Goal: Task Accomplishment & Management: Manage account settings

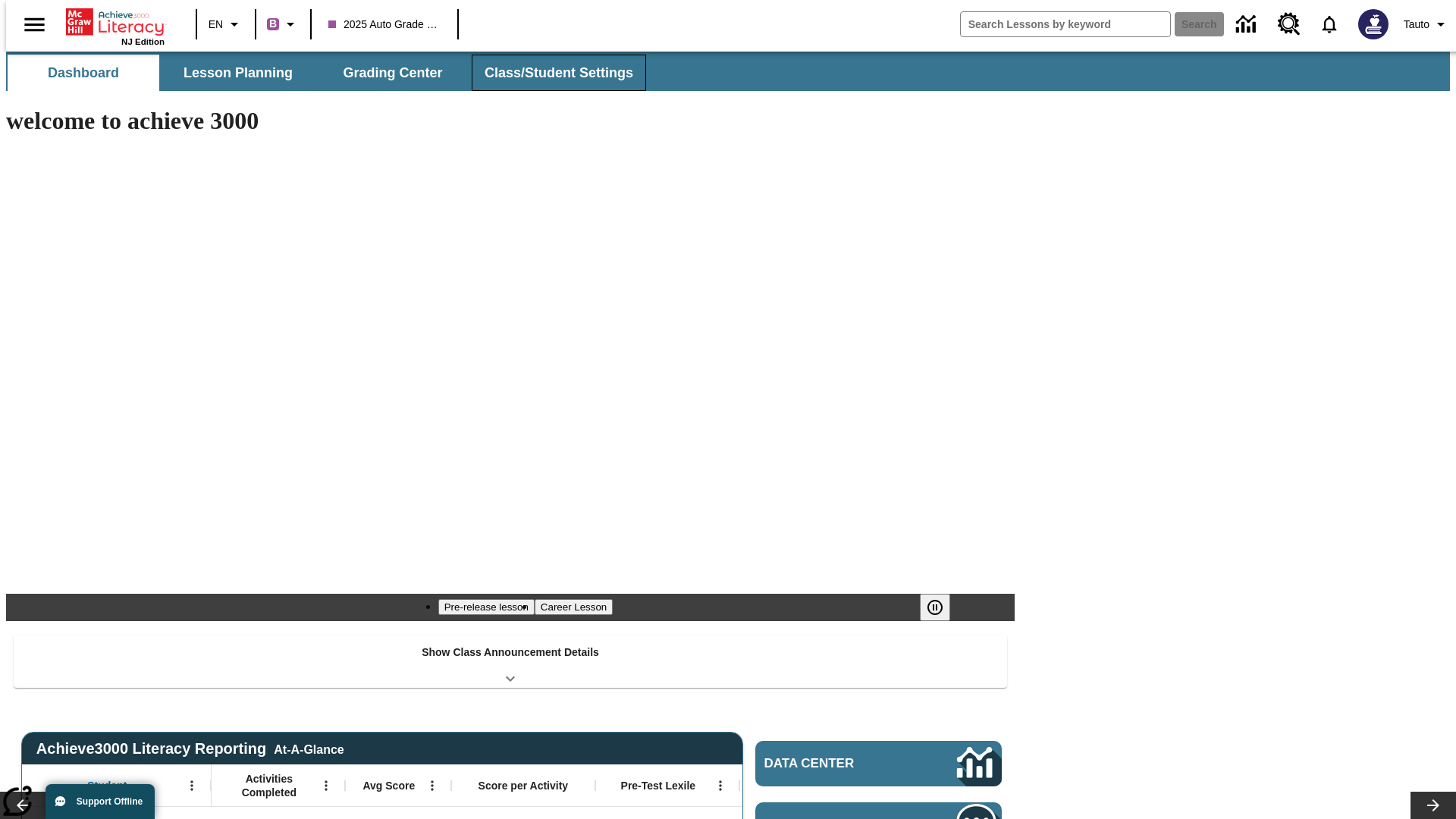
click at [550, 73] on span "Class/Student Settings" at bounding box center [559, 73] width 148 height 18
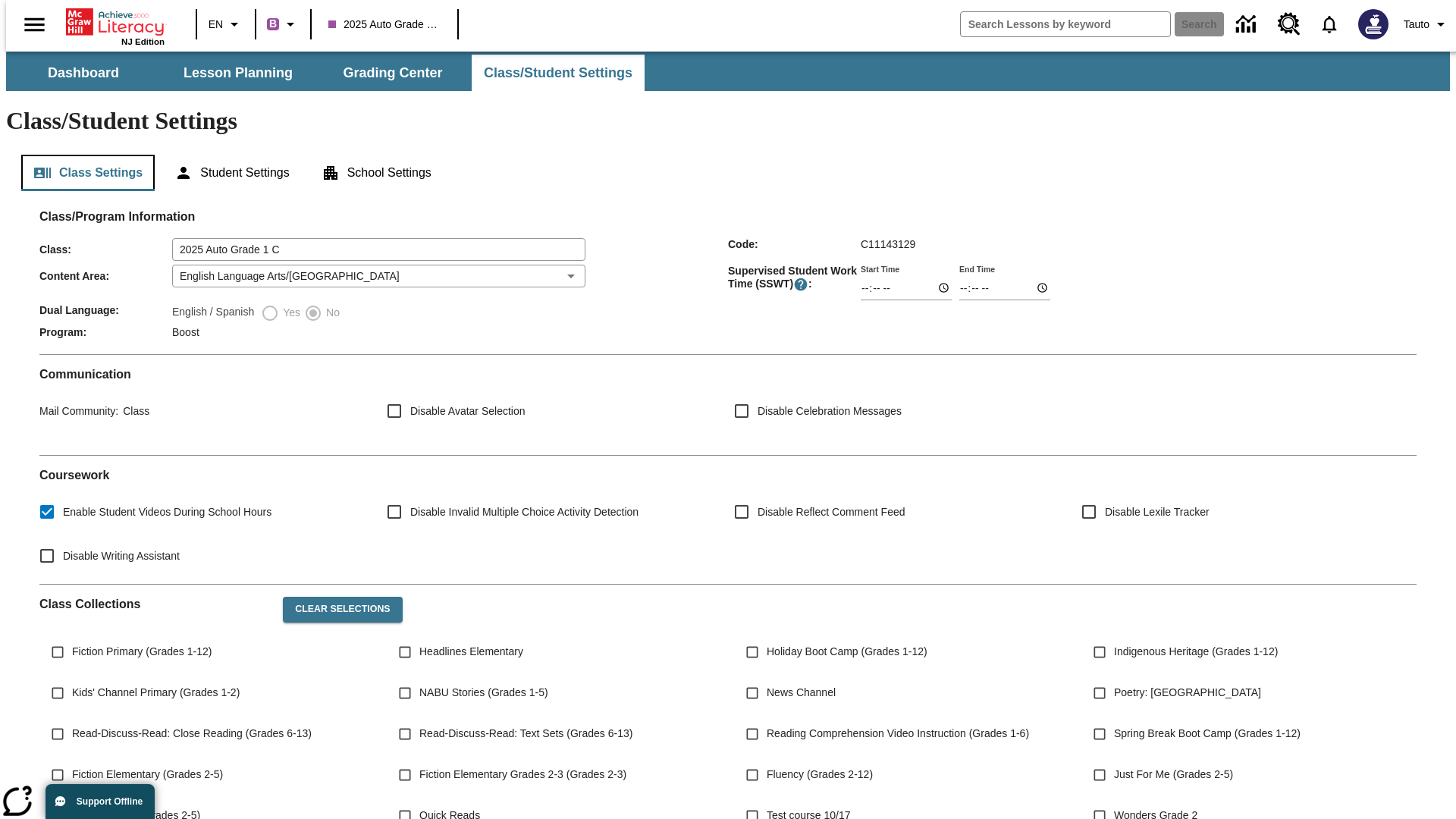
click at [82, 155] on button "Class Settings" at bounding box center [88, 173] width 133 height 37
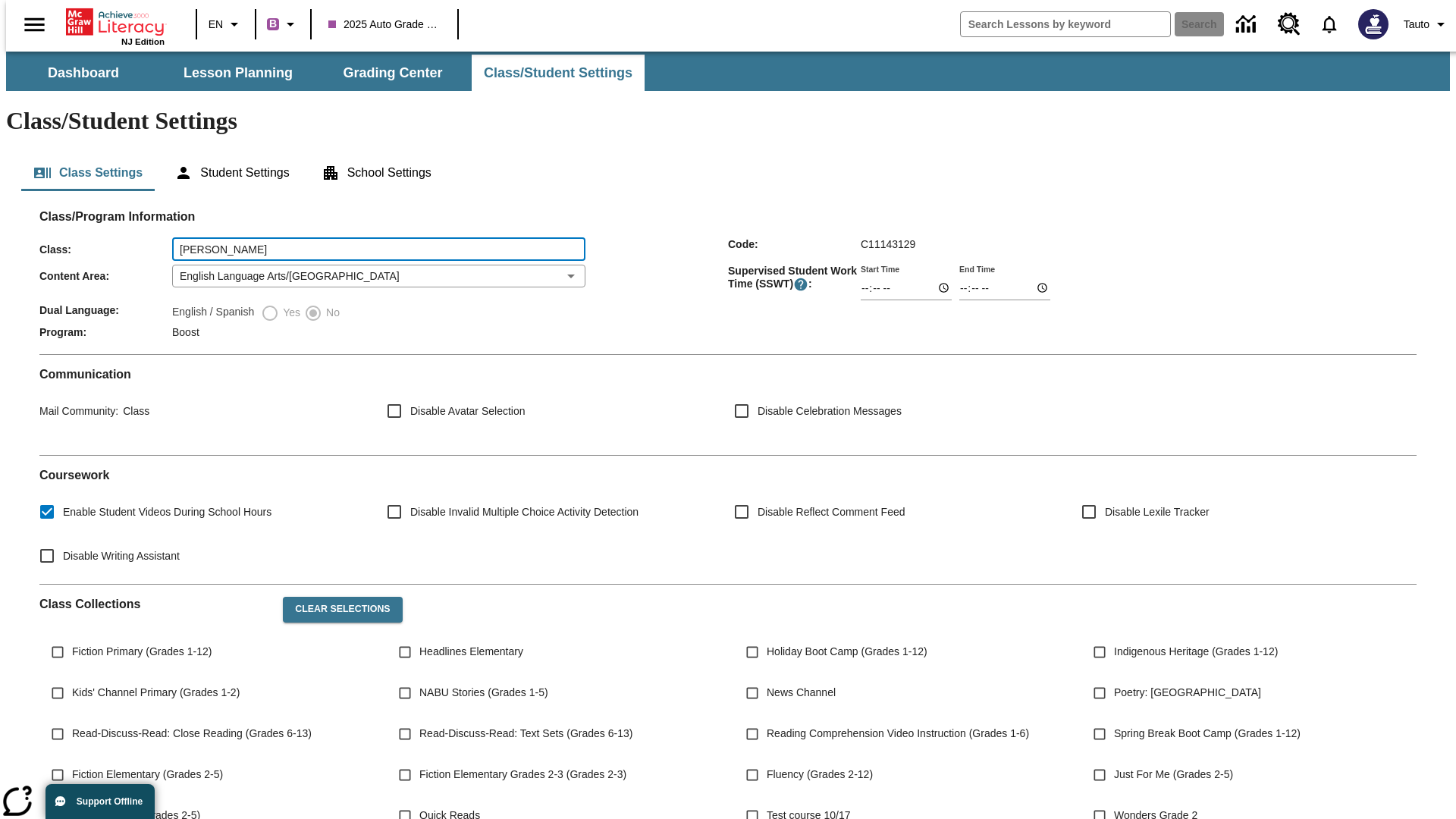
type input "[PERSON_NAME]"
type input "06:00"
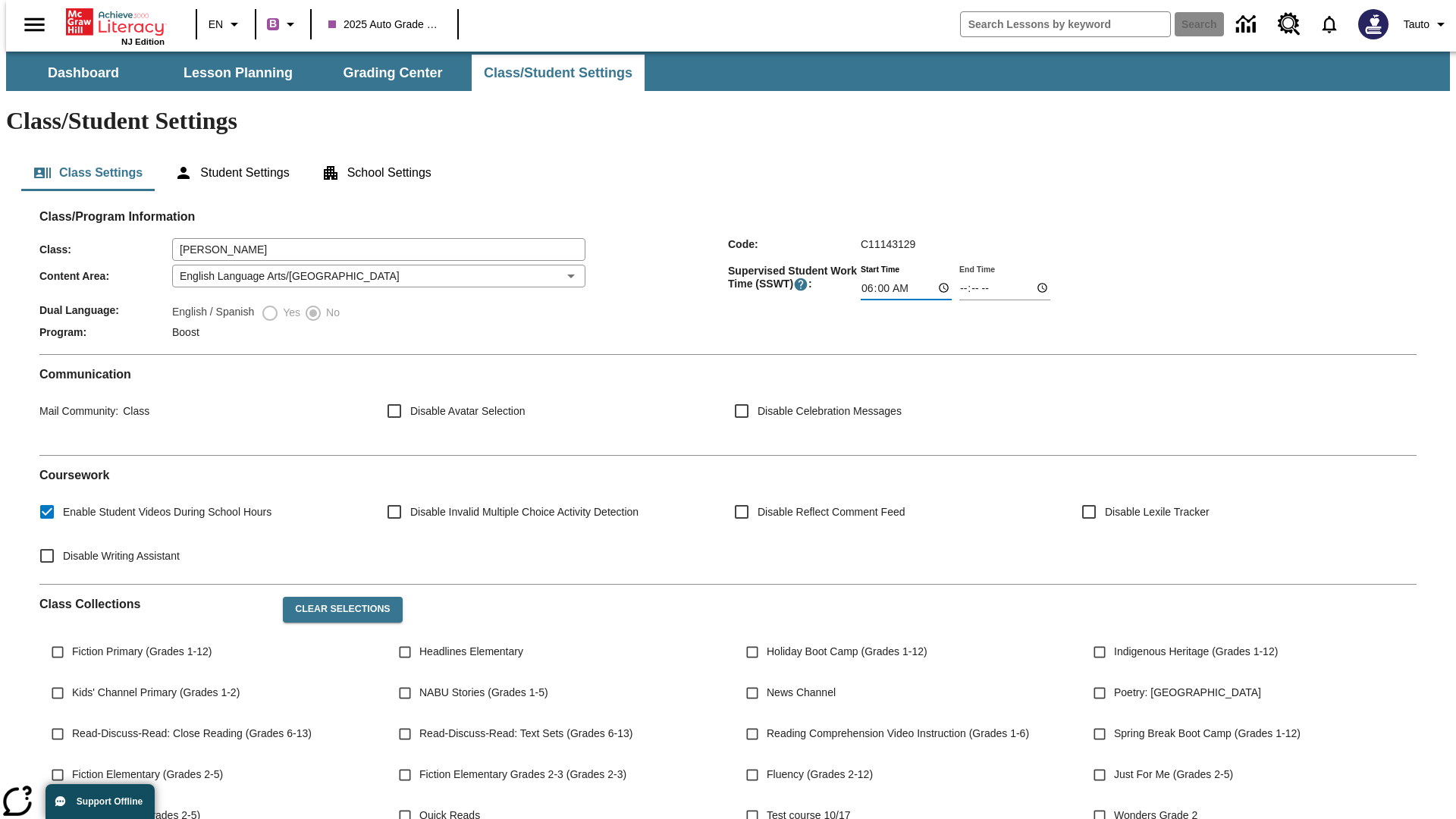
type input "06:01"
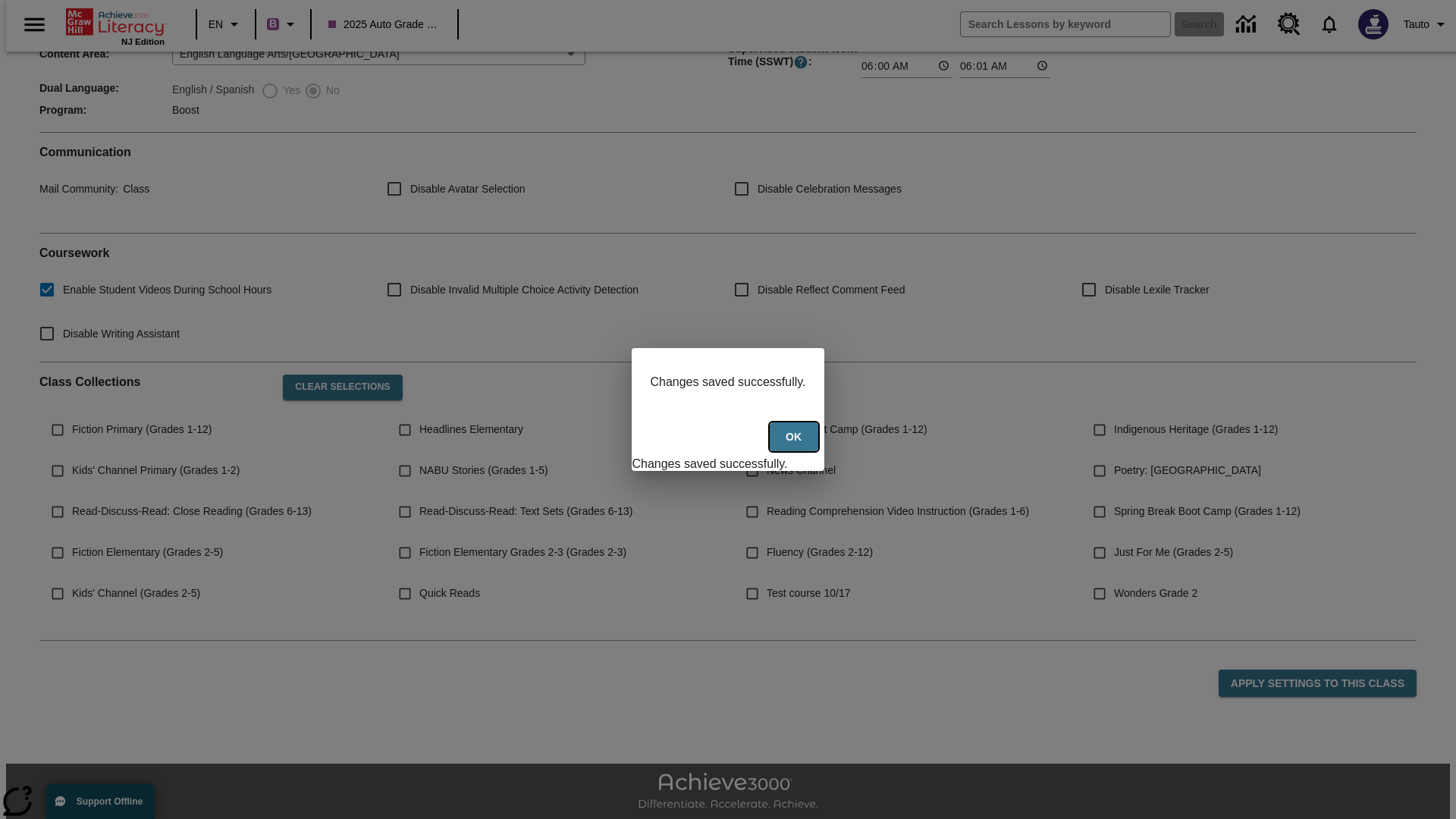
click at [795, 445] on button "Ok" at bounding box center [793, 437] width 49 height 30
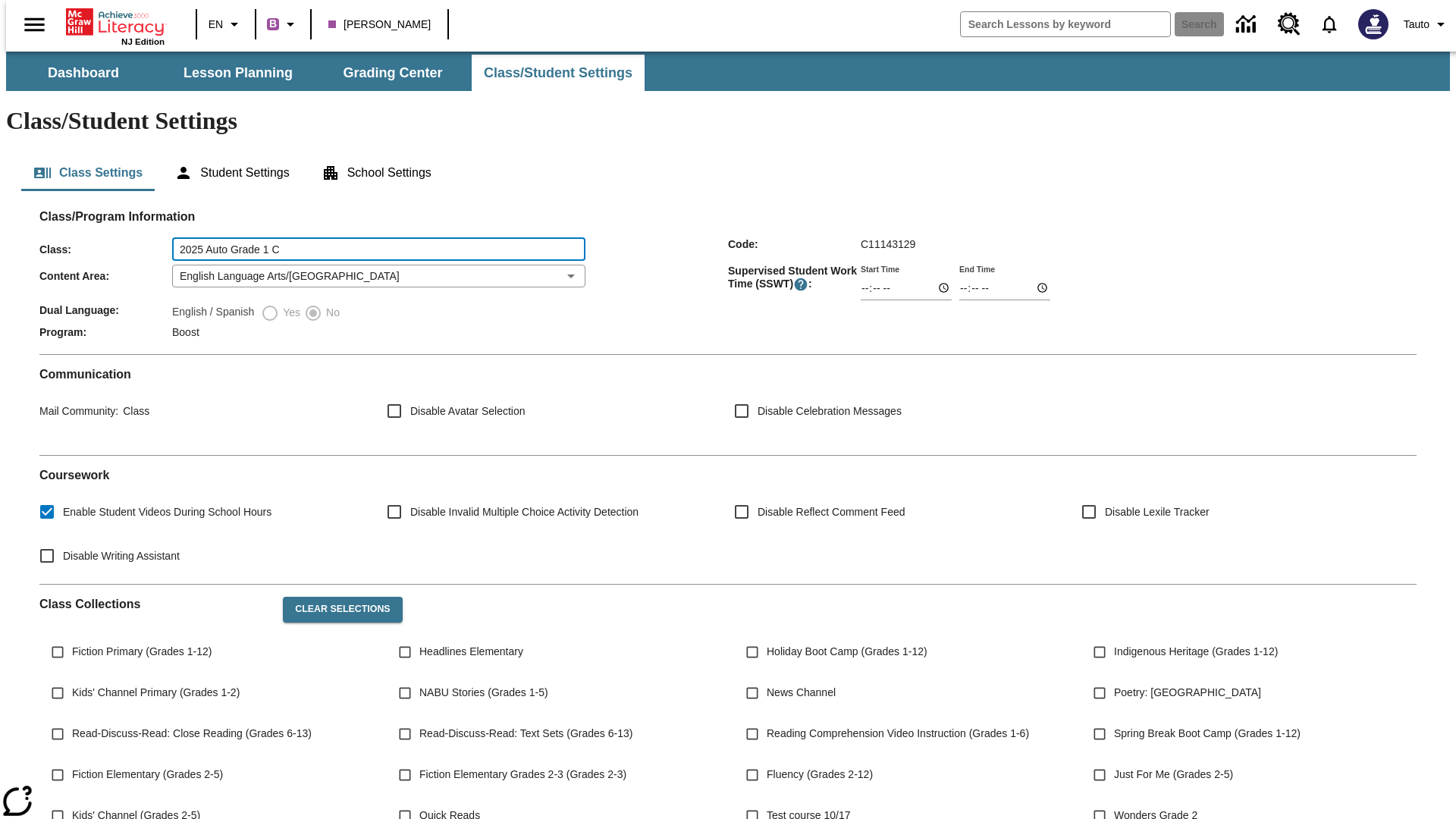
scroll to position [197, 0]
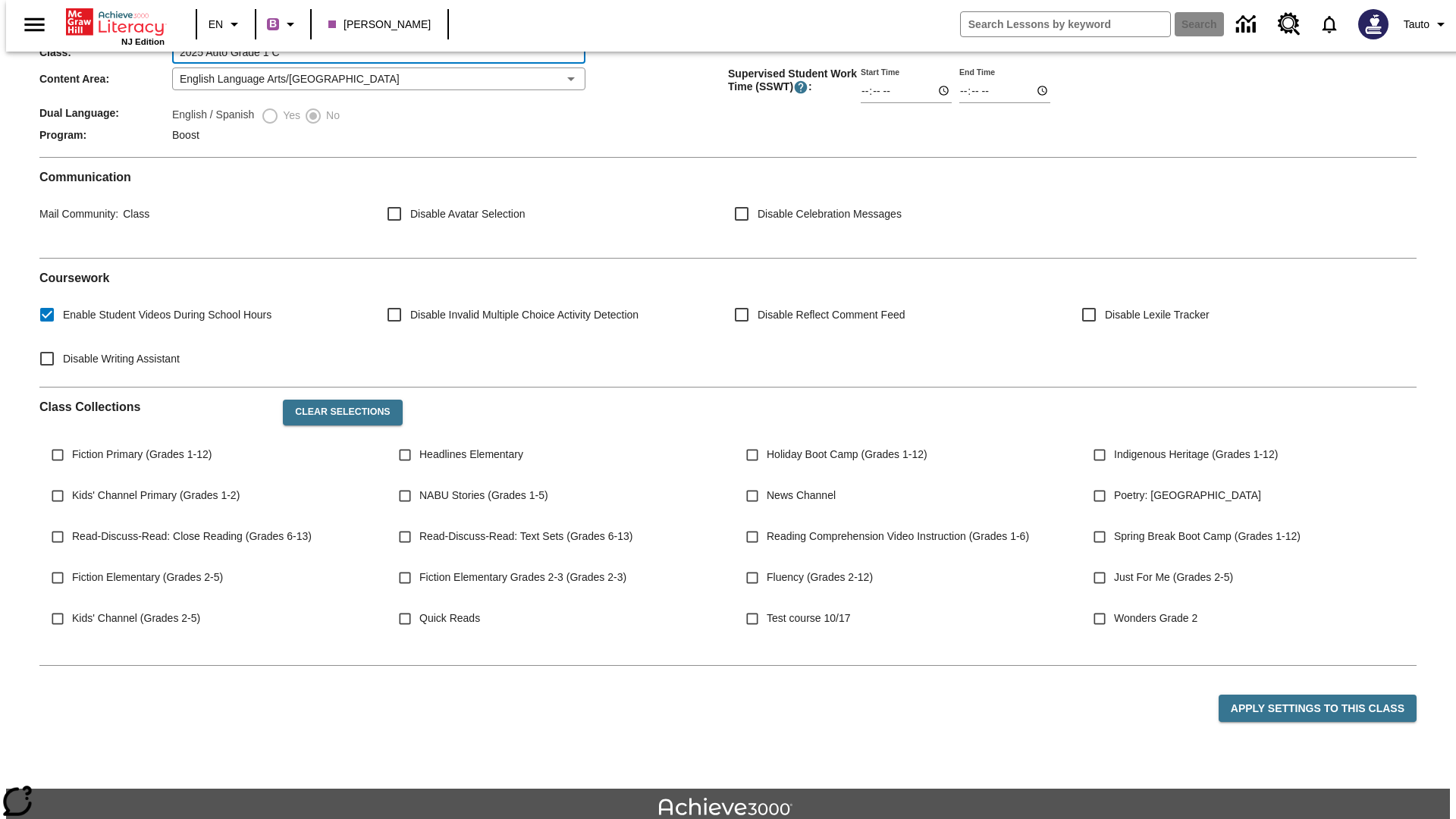
type input "2025 Auto Grade 1 C"
type input "06:00"
type input "06:01"
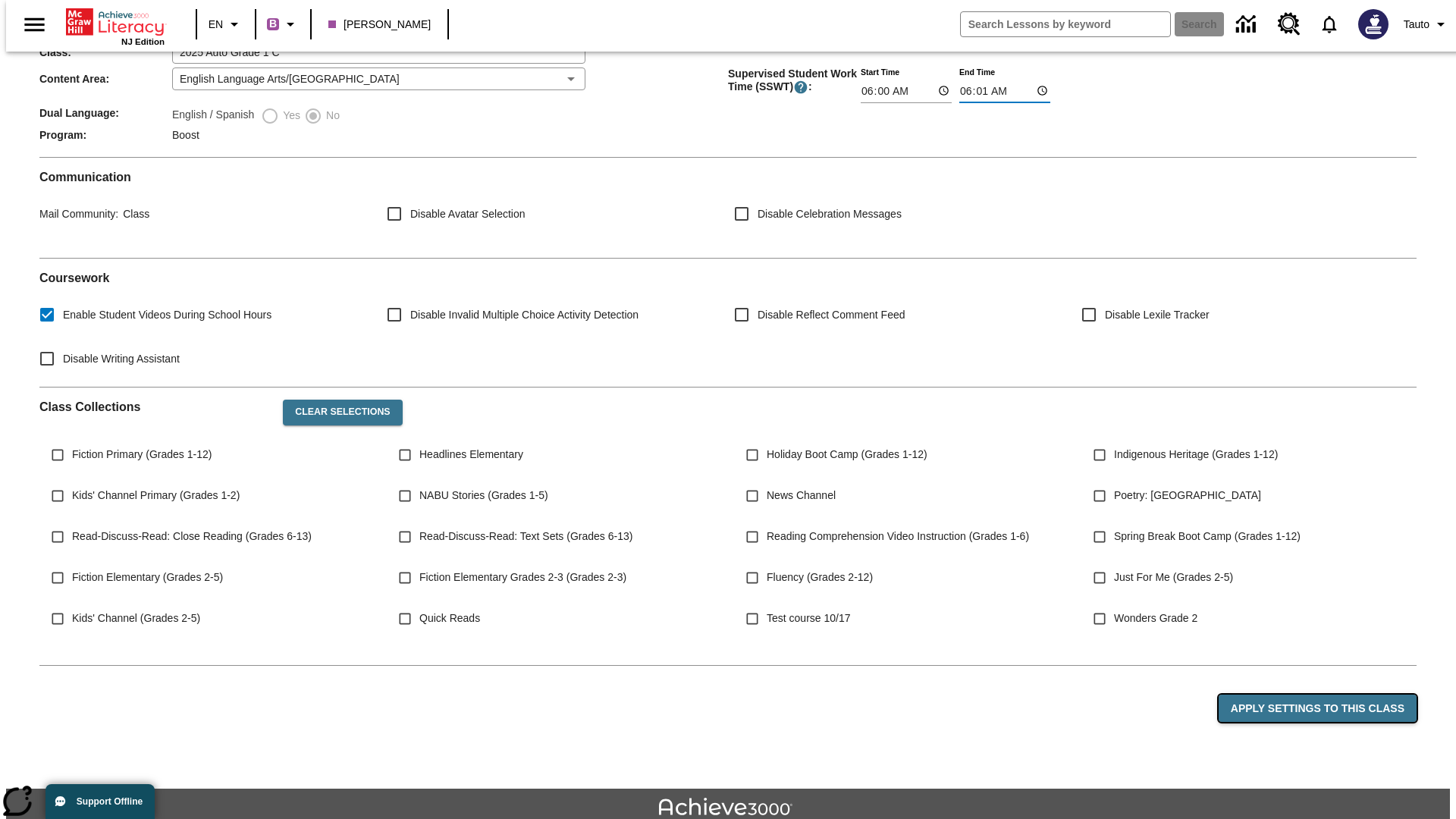
click at [1326, 695] on button "Apply Settings to this Class" at bounding box center [1317, 708] width 198 height 28
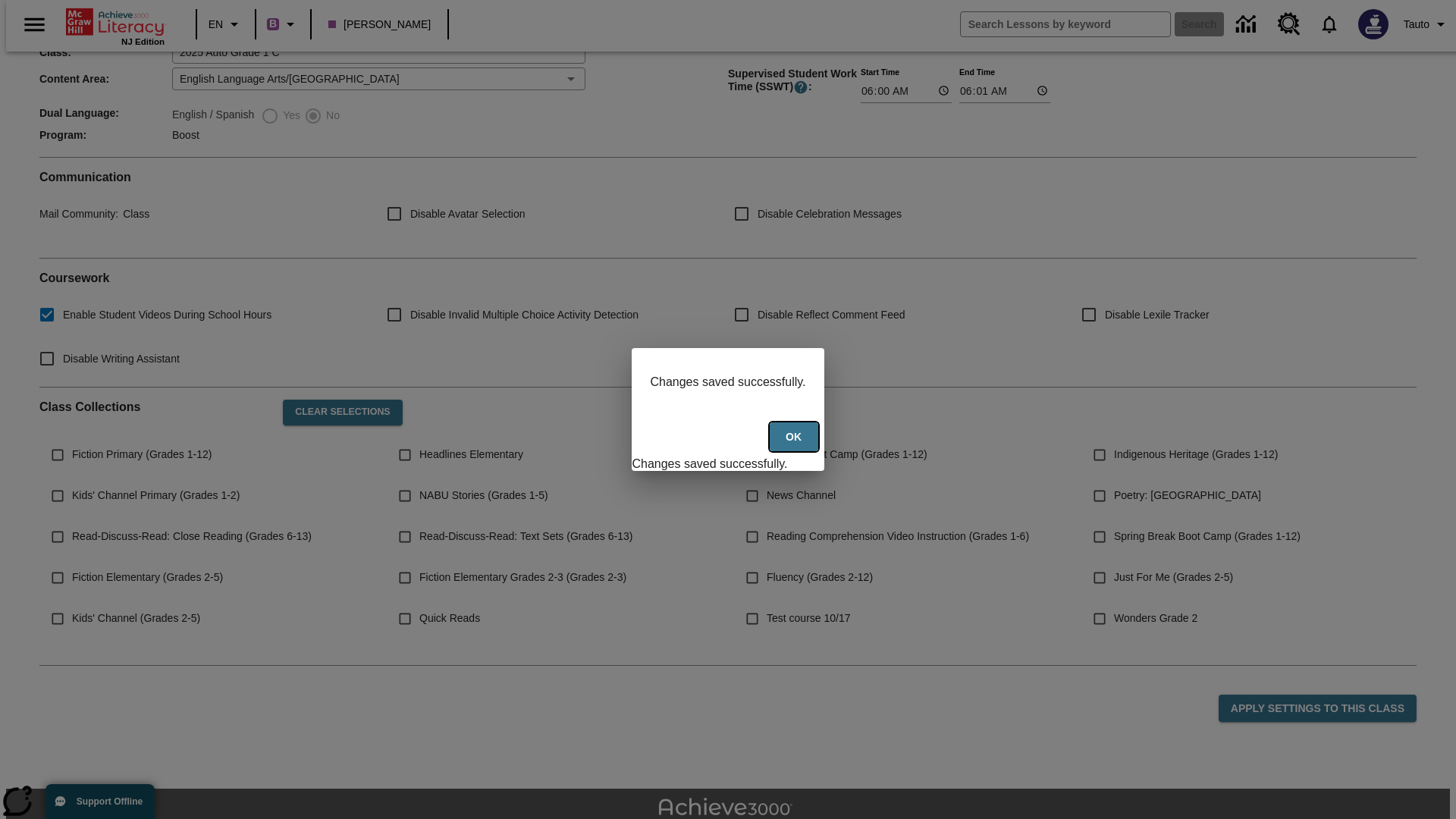
click at [795, 445] on button "Ok" at bounding box center [793, 437] width 49 height 30
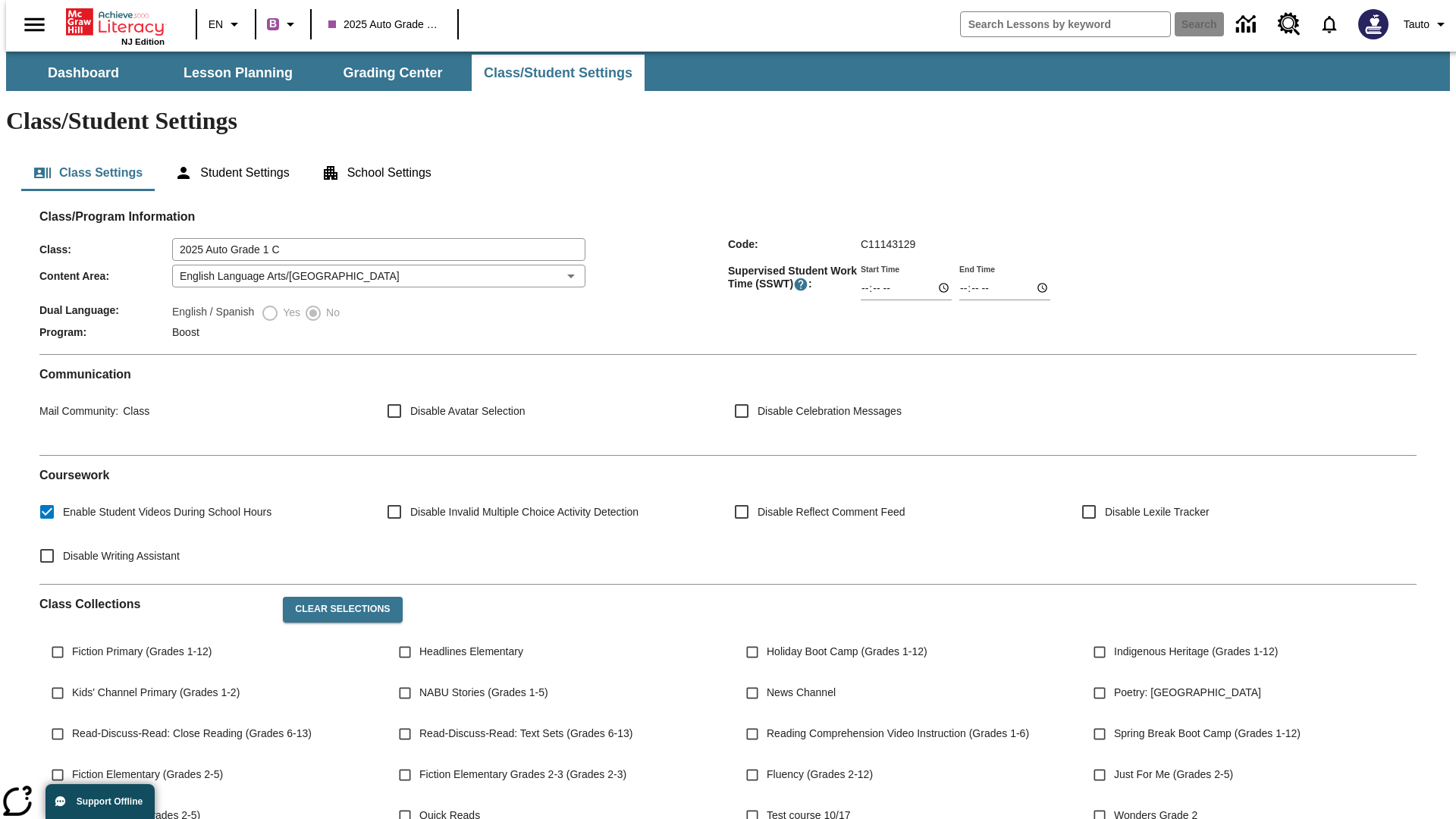
scroll to position [197, 0]
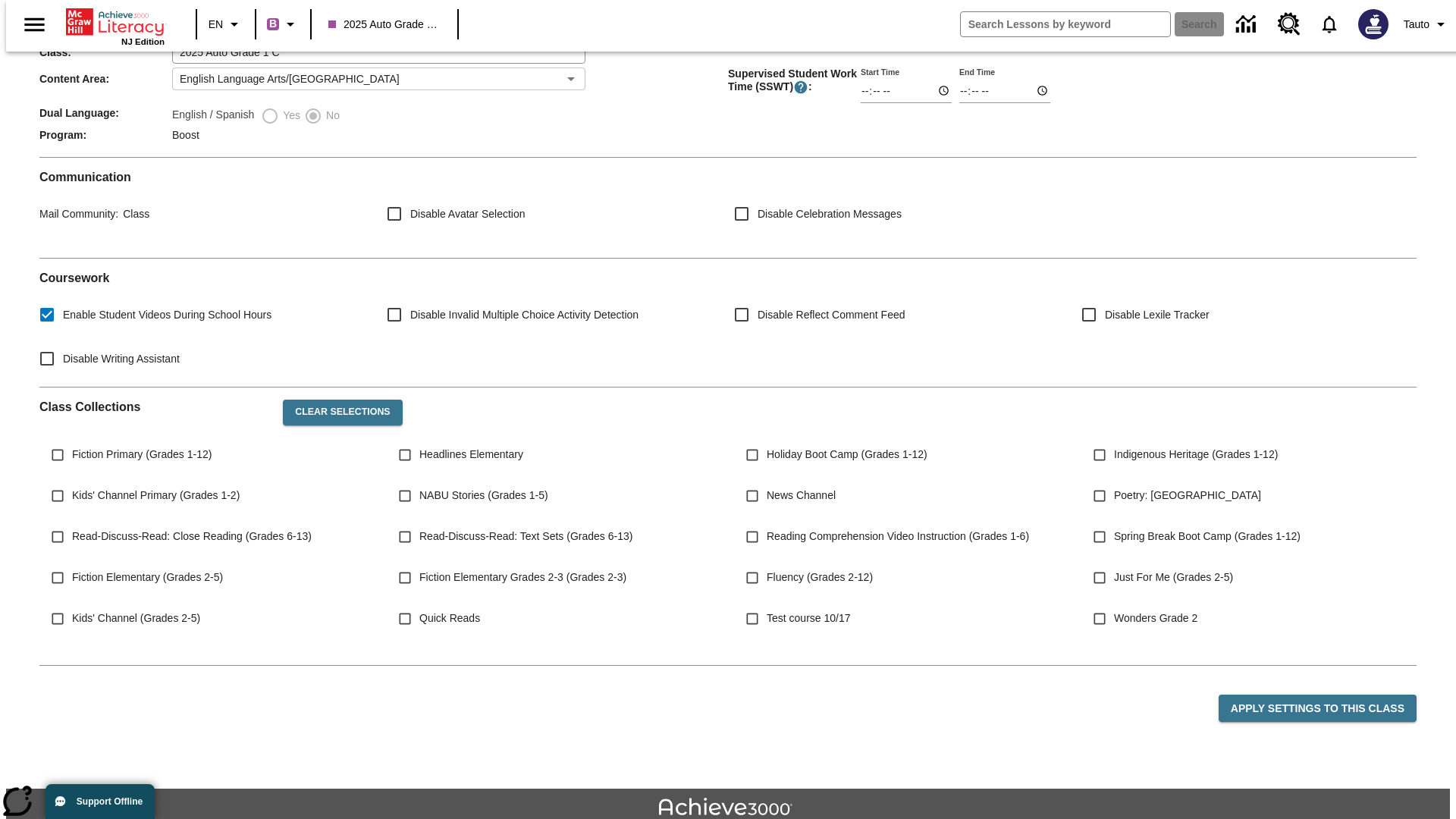
click at [374, 231] on body "Skip to main content NJ Edition EN B 2025 Auto Grade 1 C Search Tauto Dashboard…" at bounding box center [728, 370] width 1443 height 1032
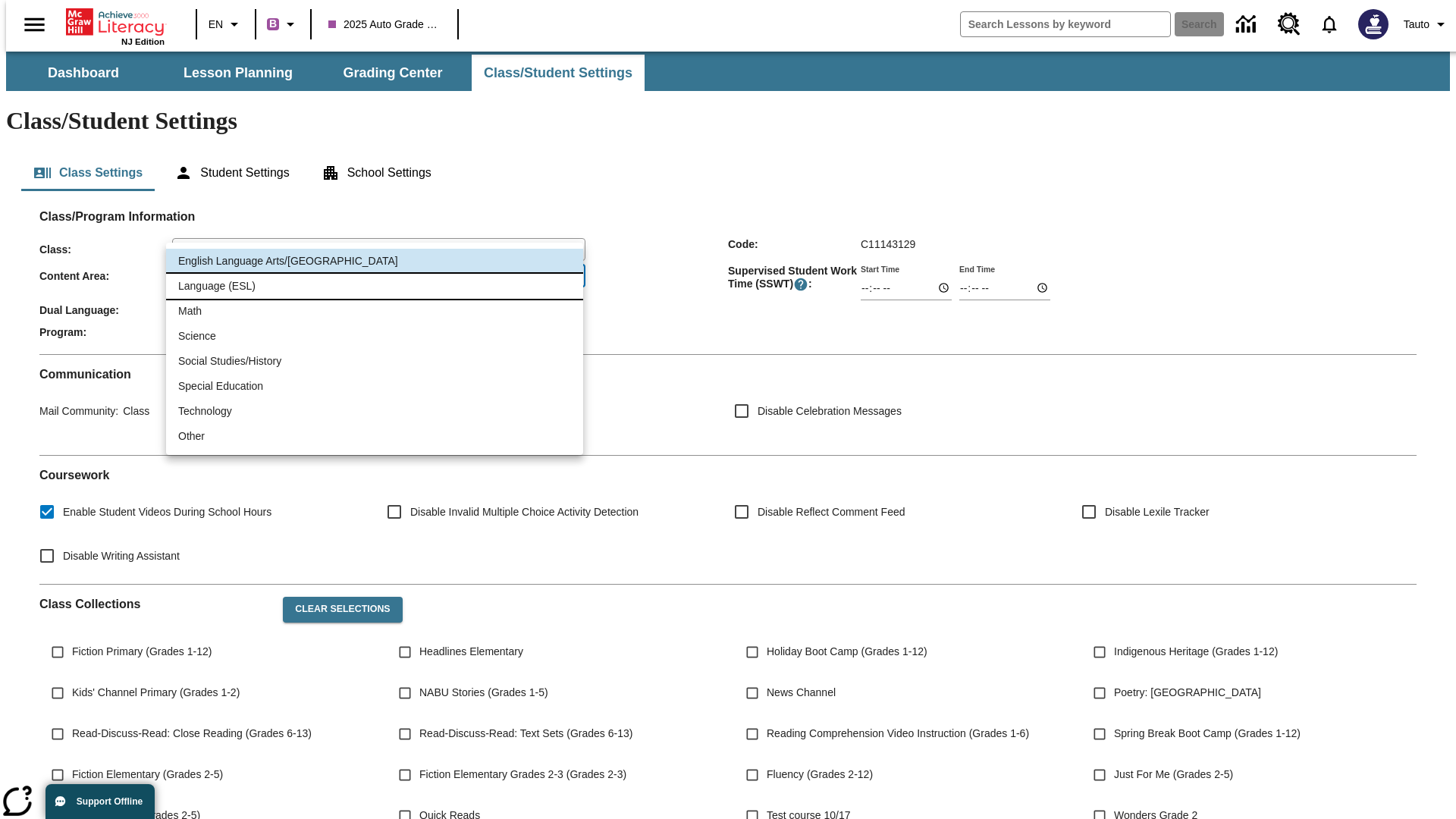
click at [375, 285] on li "Language (ESL)" at bounding box center [374, 285] width 417 height 25
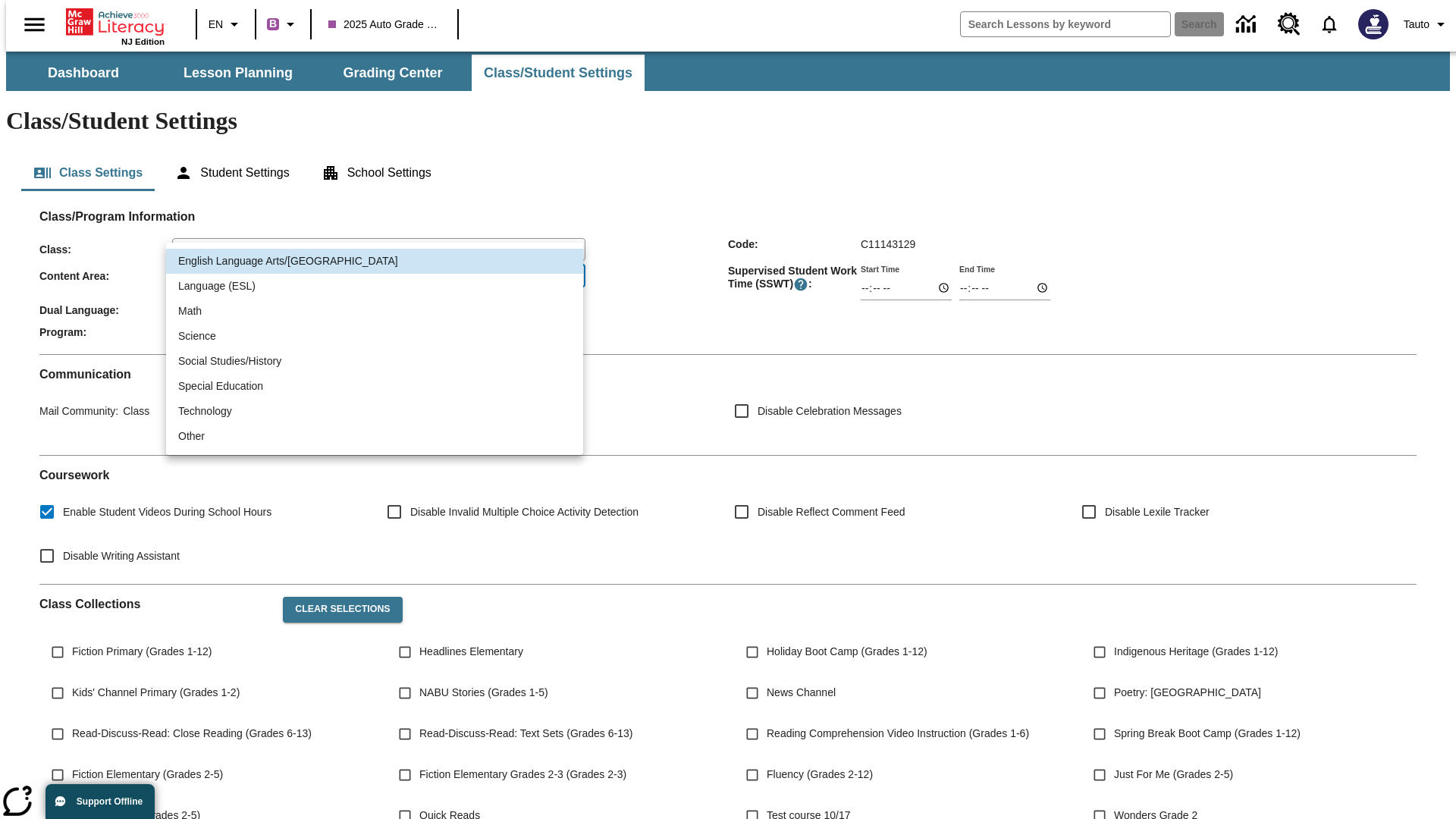
type input "2"
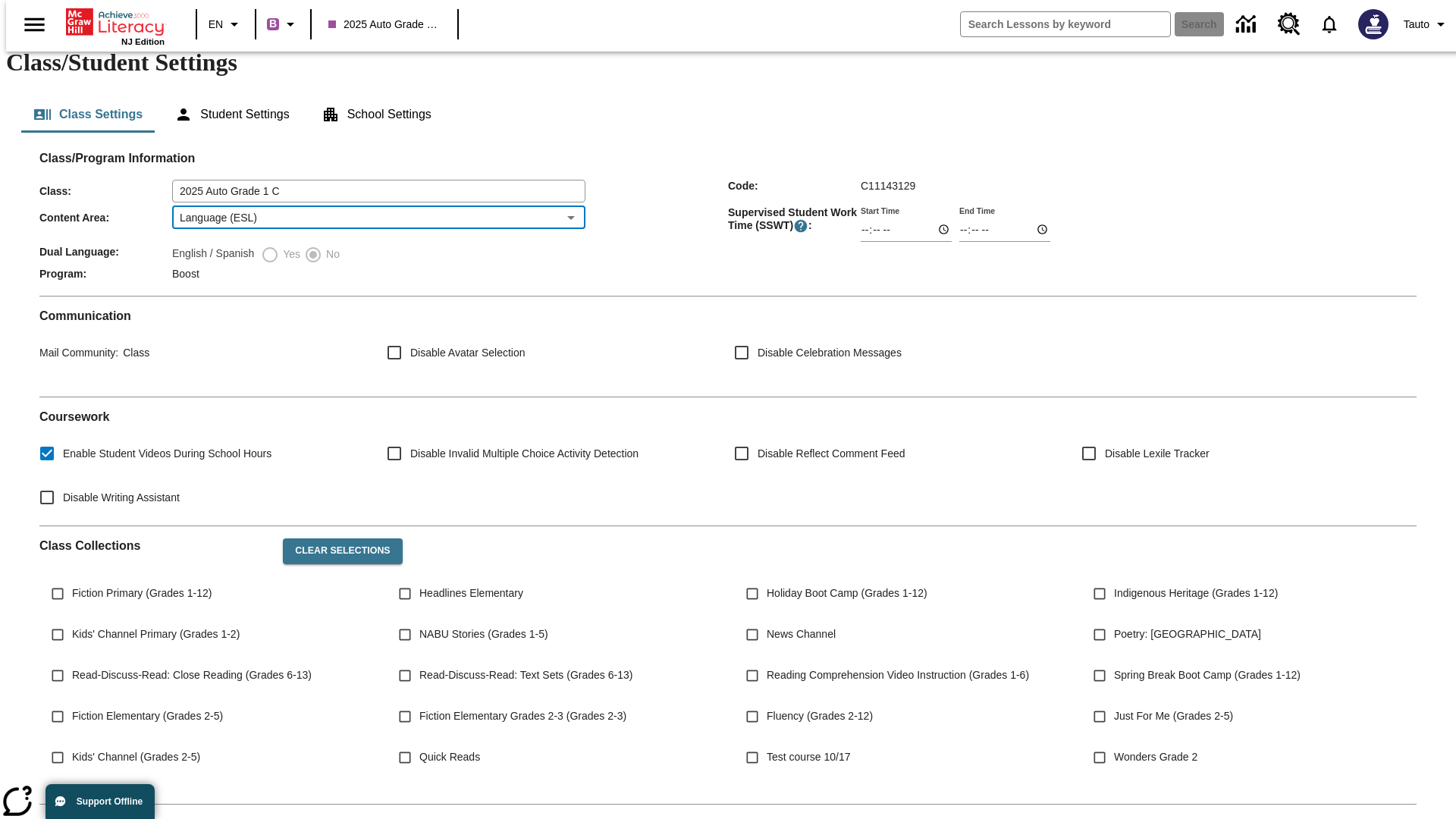
scroll to position [222, 0]
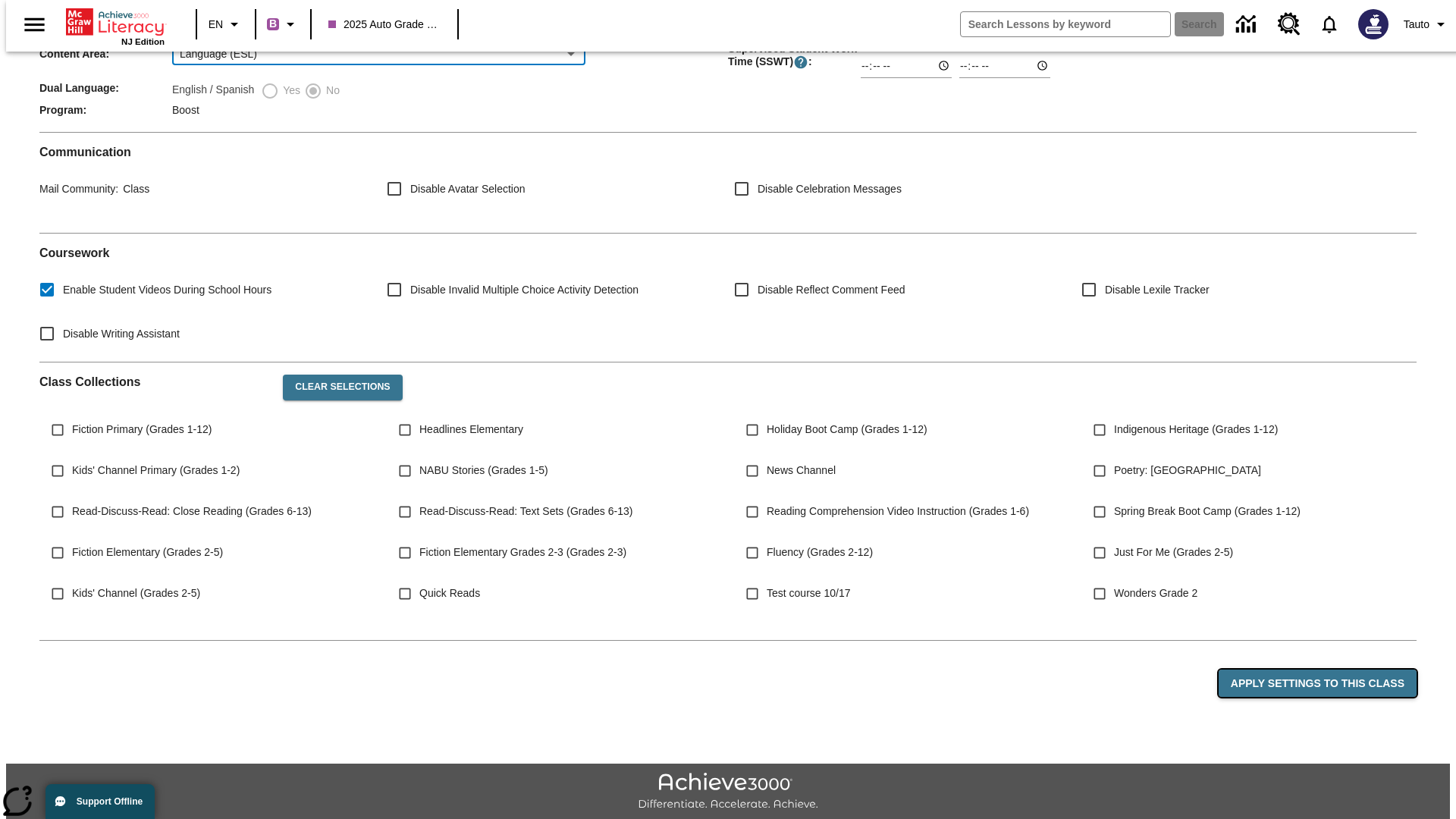
click at [1326, 670] on button "Apply Settings to this Class" at bounding box center [1317, 683] width 198 height 28
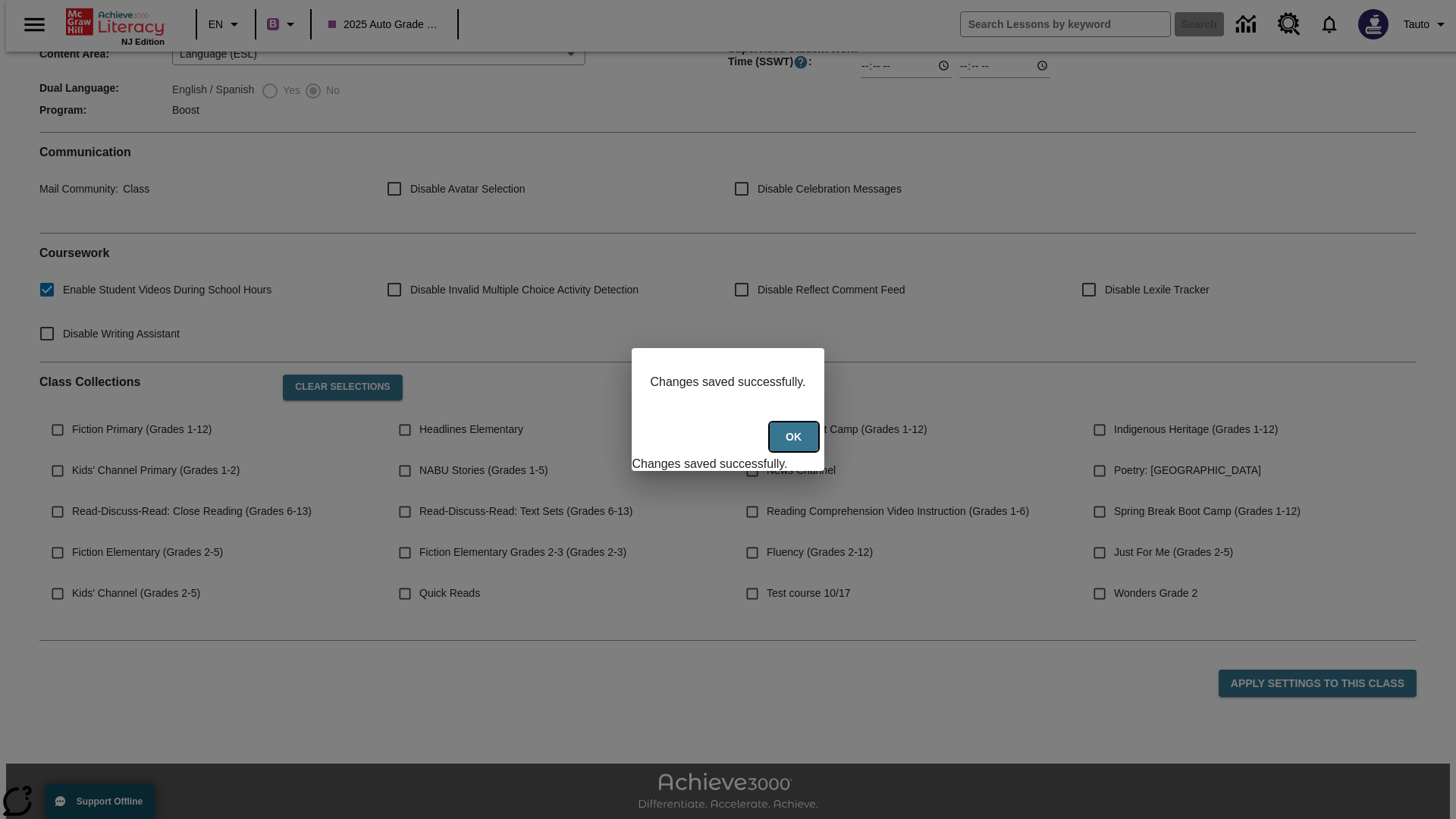
click at [795, 445] on button "Ok" at bounding box center [793, 437] width 49 height 30
